Goal: Book appointment/travel/reservation

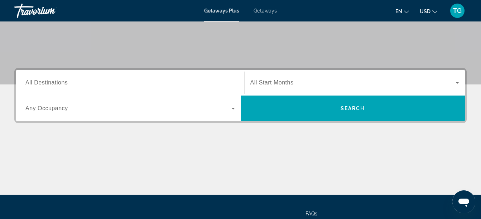
scroll to position [139, 0]
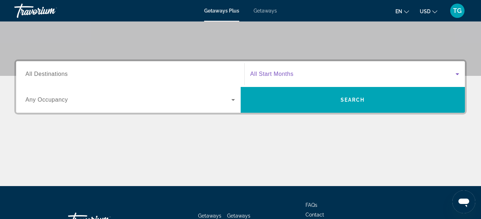
click at [374, 71] on span "Search widget" at bounding box center [353, 74] width 206 height 9
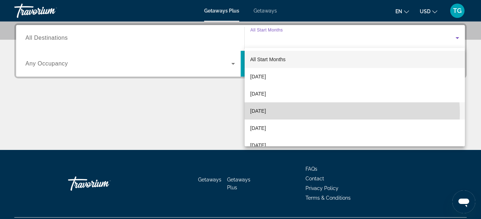
click at [343, 113] on mat-option "[DATE]" at bounding box center [355, 110] width 221 height 17
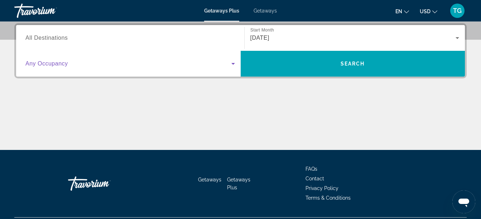
click at [224, 64] on span "Search widget" at bounding box center [128, 63] width 206 height 9
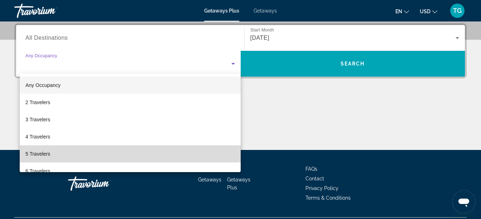
click at [164, 148] on mat-option "5 Travelers" at bounding box center [130, 153] width 221 height 17
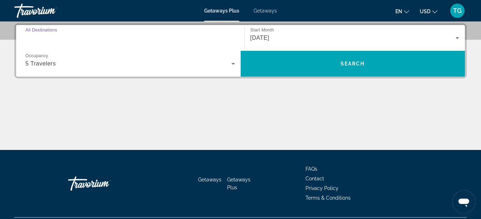
click at [162, 39] on input "Destination All Destinations" at bounding box center [129, 38] width 209 height 9
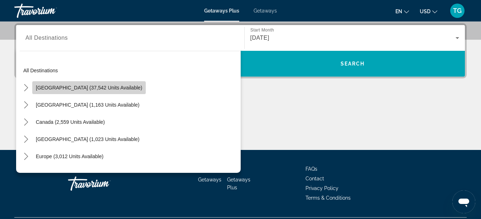
click at [121, 86] on span "Select destination: United States (37,542 units available)" at bounding box center [89, 87] width 114 height 17
type input "**********"
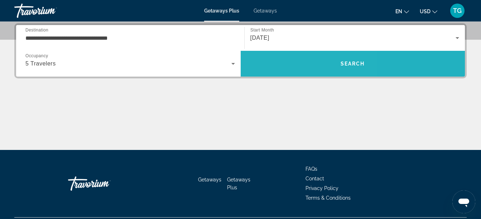
click at [285, 58] on span "Search" at bounding box center [353, 63] width 225 height 17
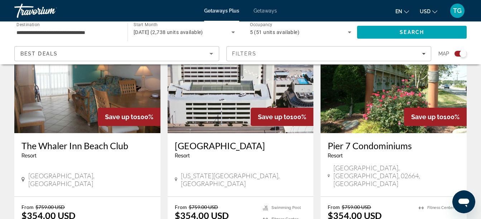
scroll to position [822, 0]
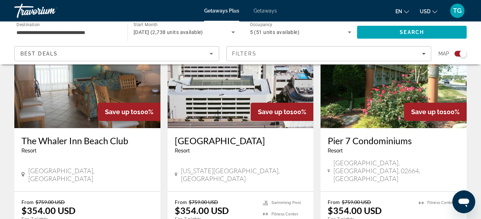
click at [469, 139] on app-exchanges-search-item "Save up to 100% Pier 7 Condominiums Resort - This is an adults only resort [GEO…" at bounding box center [393, 136] width 153 height 245
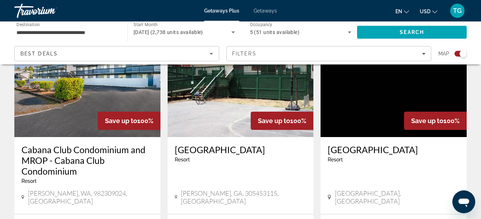
scroll to position [1149, 0]
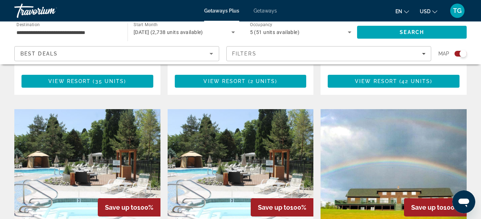
scroll to position [956, 0]
